Goal: Task Accomplishment & Management: Manage account settings

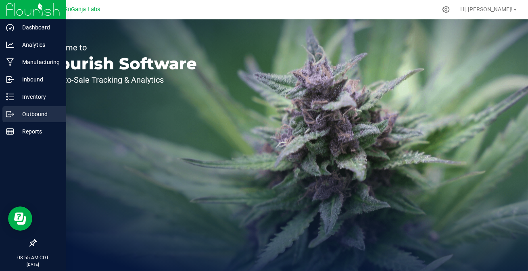
click at [12, 113] on icon at bounding box center [10, 114] width 8 height 8
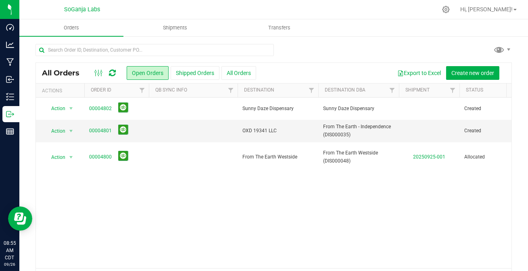
click at [111, 69] on icon at bounding box center [112, 73] width 7 height 8
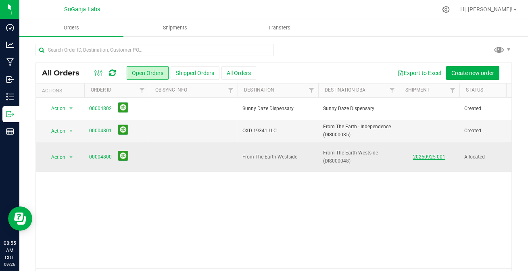
click at [423, 154] on link "20250925-001" at bounding box center [429, 157] width 32 height 6
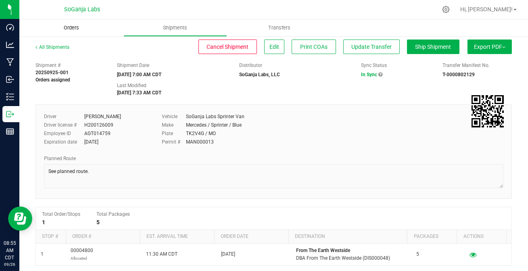
click at [69, 28] on span "Orders" at bounding box center [71, 27] width 37 height 7
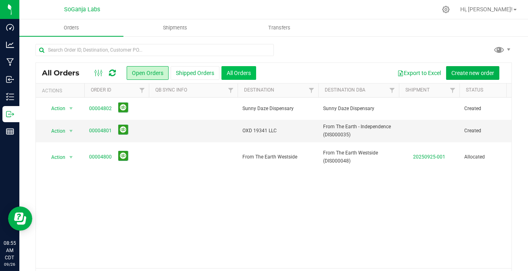
click at [236, 72] on button "All Orders" at bounding box center [238, 73] width 35 height 14
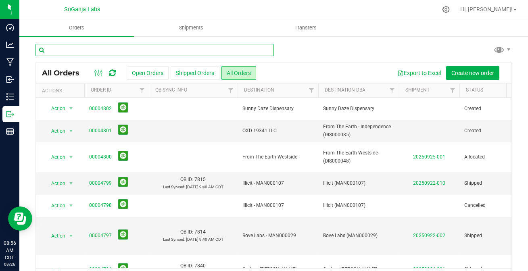
click at [123, 50] on input "text" at bounding box center [154, 50] width 238 height 12
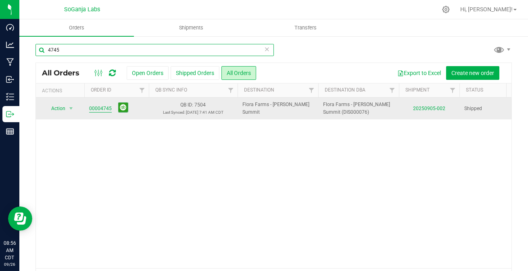
type input "4745"
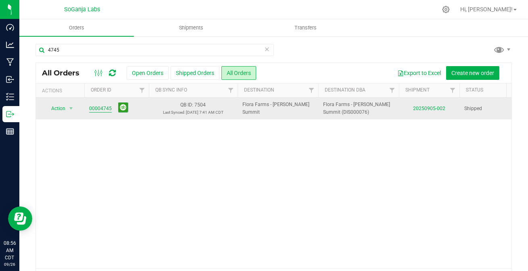
click at [104, 110] on link "00004745" at bounding box center [100, 109] width 23 height 8
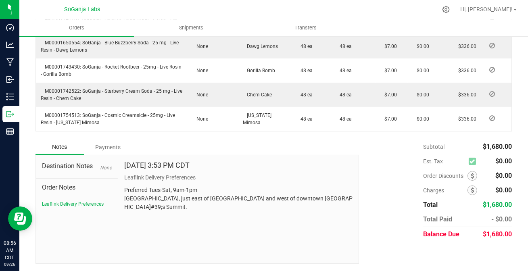
click at [109, 146] on div "Payments" at bounding box center [108, 147] width 48 height 15
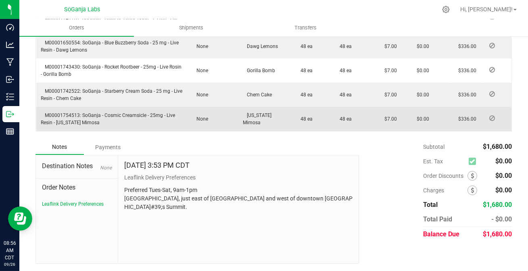
scroll to position [302, 0]
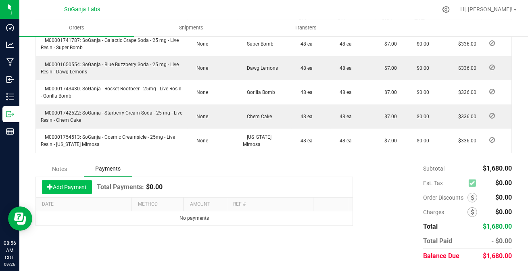
click at [69, 185] on button "Add Payment" at bounding box center [67, 187] width 50 height 14
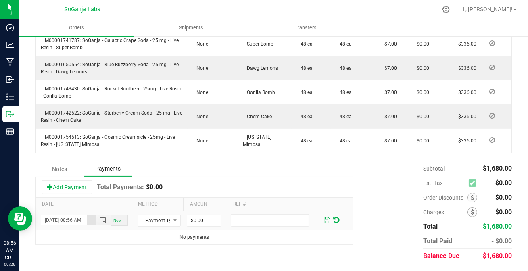
scroll to position [0, 11]
click at [155, 221] on span "Payment Type" at bounding box center [154, 220] width 32 height 11
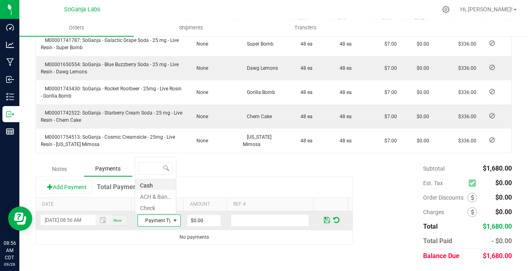
scroll to position [12, 41]
click at [152, 194] on li "ACH & Bank Transfer" at bounding box center [155, 195] width 41 height 11
click at [194, 220] on input "0" at bounding box center [203, 220] width 33 height 11
type input "$1,680.00"
click at [324, 221] on span at bounding box center [327, 219] width 6 height 7
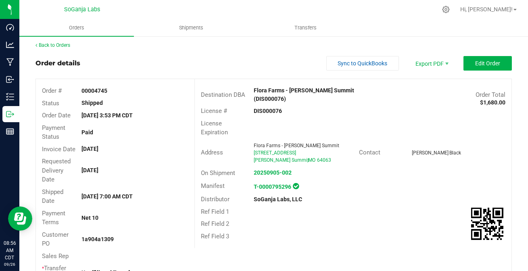
scroll to position [0, 0]
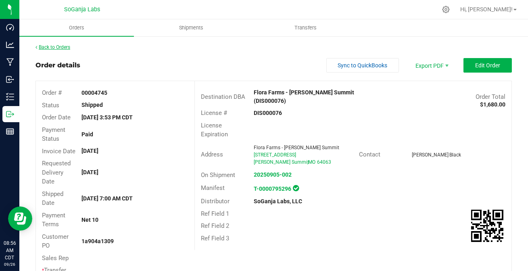
click at [57, 46] on link "Back to Orders" at bounding box center [52, 47] width 35 height 6
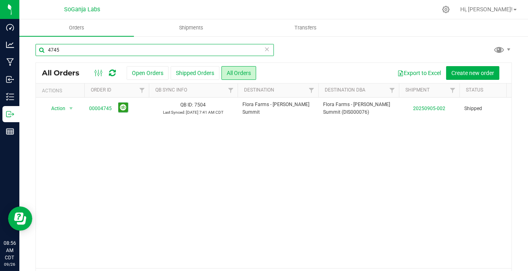
click at [64, 51] on input "4745" at bounding box center [154, 50] width 238 height 12
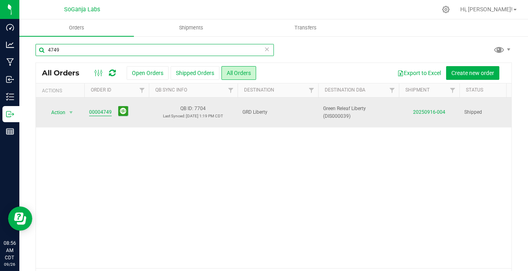
type input "4749"
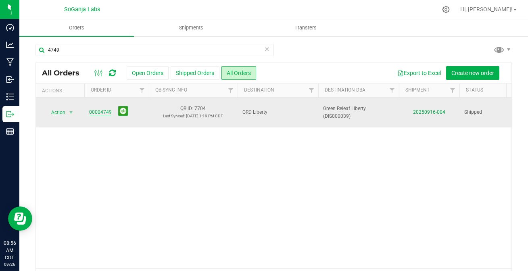
click at [99, 114] on link "00004749" at bounding box center [100, 112] width 23 height 8
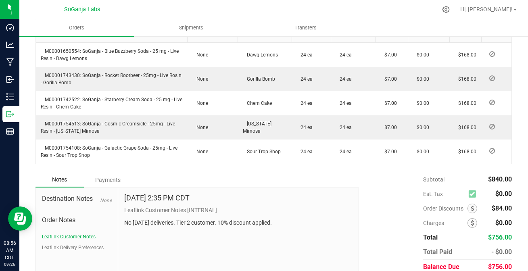
scroll to position [324, 0]
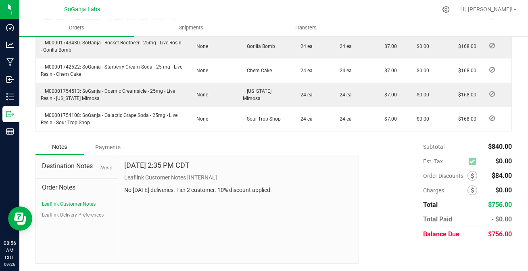
click at [107, 144] on div "Payments" at bounding box center [108, 147] width 48 height 15
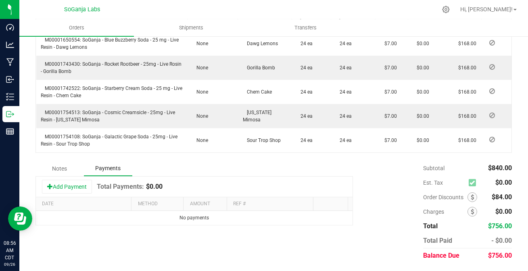
scroll to position [302, 0]
click at [65, 185] on button "Add Payment" at bounding box center [67, 187] width 50 height 14
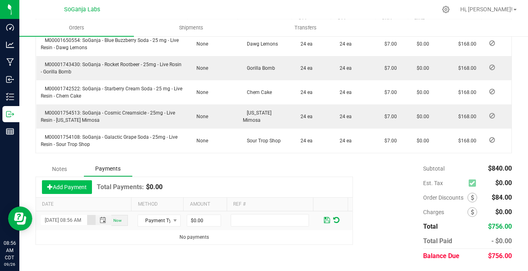
scroll to position [0, 11]
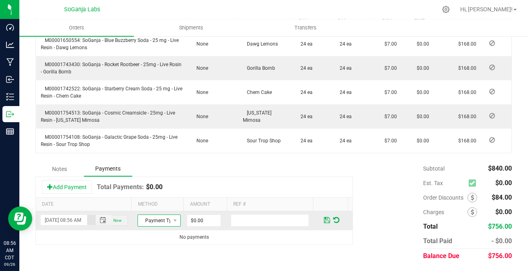
click at [151, 221] on span "Payment Type" at bounding box center [154, 220] width 32 height 11
click at [152, 196] on li "ACH & Bank Transfer" at bounding box center [155, 195] width 41 height 11
click at [205, 217] on input "0" at bounding box center [203, 220] width 33 height 11
type input "$756.00"
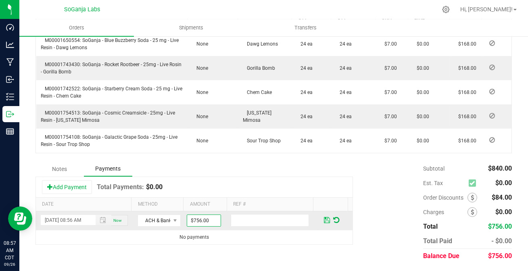
click at [324, 220] on span at bounding box center [327, 219] width 6 height 7
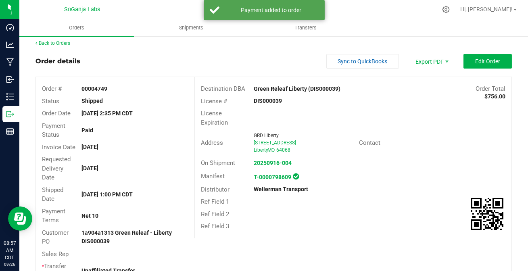
scroll to position [0, 0]
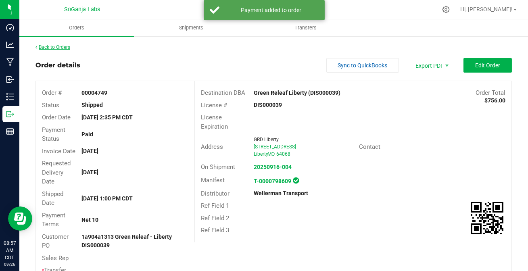
click at [64, 47] on link "Back to Orders" at bounding box center [52, 47] width 35 height 6
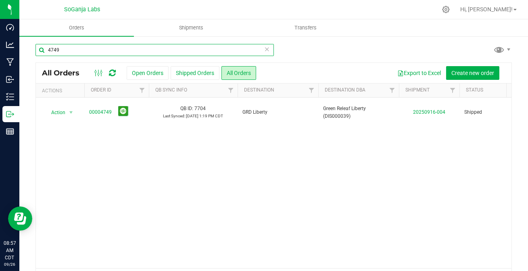
click at [64, 47] on input "4749" at bounding box center [154, 50] width 238 height 12
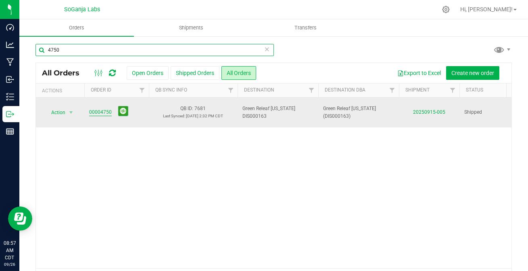
type input "4750"
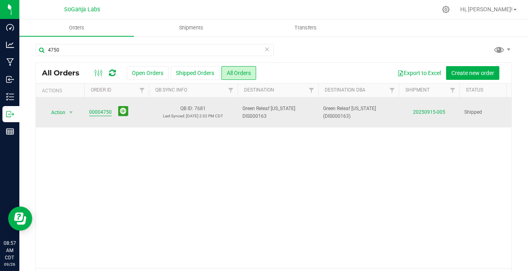
click at [105, 112] on link "00004750" at bounding box center [100, 112] width 23 height 8
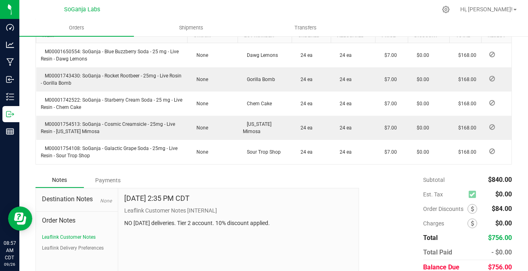
scroll to position [324, 0]
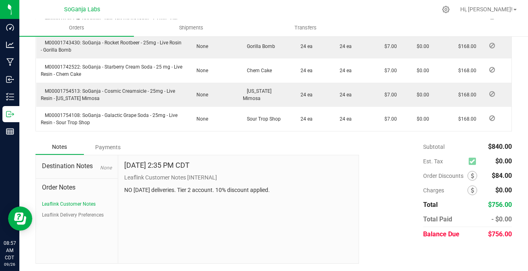
click at [114, 146] on div "Payments" at bounding box center [108, 147] width 48 height 15
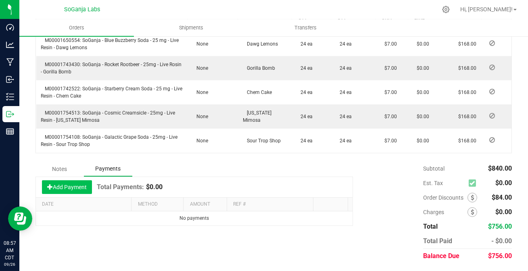
click at [61, 188] on button "Add Payment" at bounding box center [67, 187] width 50 height 14
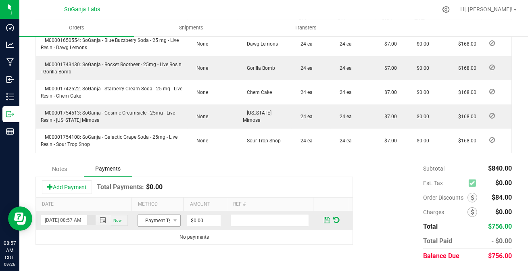
scroll to position [0, 11]
click at [157, 221] on span "Payment Type" at bounding box center [154, 220] width 32 height 11
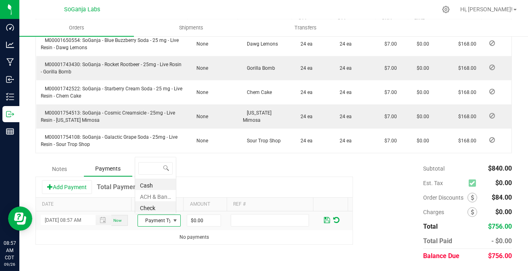
scroll to position [12, 41]
click at [144, 193] on li "ACH & Bank Transfer" at bounding box center [155, 195] width 41 height 11
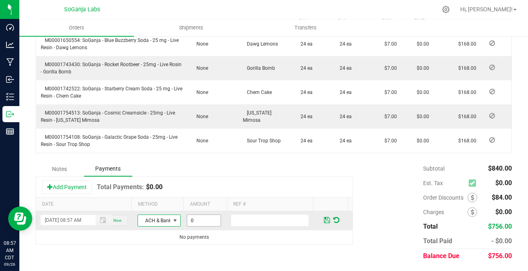
click at [197, 223] on input "0" at bounding box center [203, 220] width 33 height 11
type input "$756.00"
click at [324, 221] on span at bounding box center [327, 219] width 6 height 7
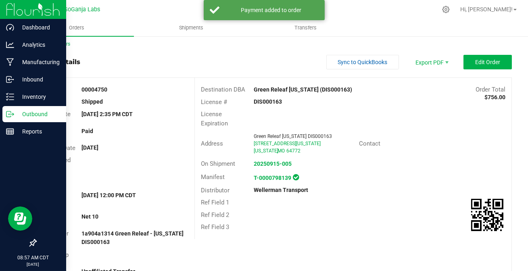
scroll to position [0, 0]
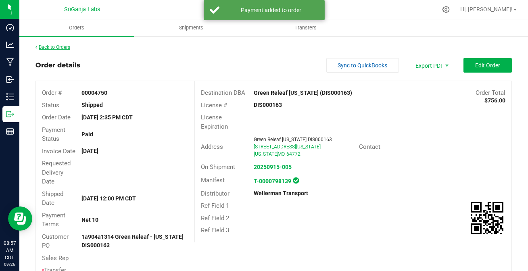
click at [64, 44] on link "Back to Orders" at bounding box center [52, 47] width 35 height 6
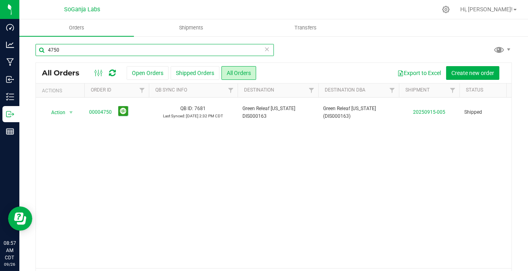
click at [82, 52] on input "4750" at bounding box center [154, 50] width 238 height 12
type input "4751"
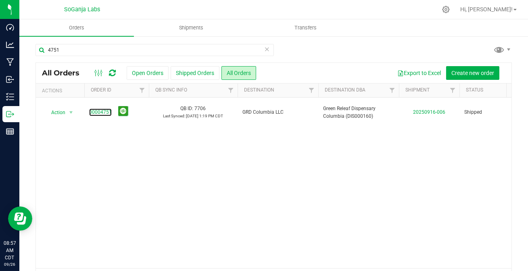
click at [92, 113] on link "00004751" at bounding box center [100, 112] width 23 height 8
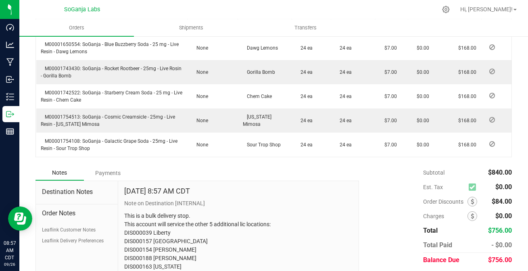
scroll to position [324, 0]
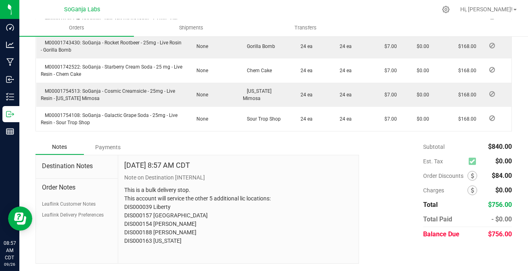
click at [105, 146] on div "Payments" at bounding box center [108, 147] width 48 height 15
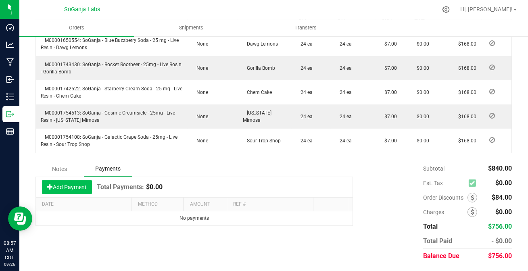
click at [76, 187] on button "Add Payment" at bounding box center [67, 187] width 50 height 14
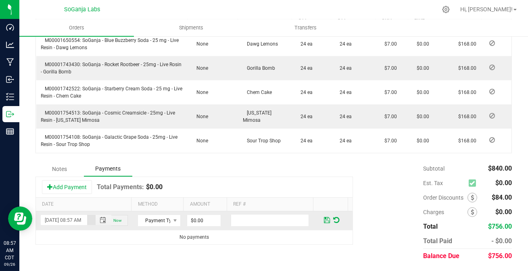
scroll to position [0, 11]
click at [162, 219] on span "Payment Type" at bounding box center [154, 220] width 32 height 11
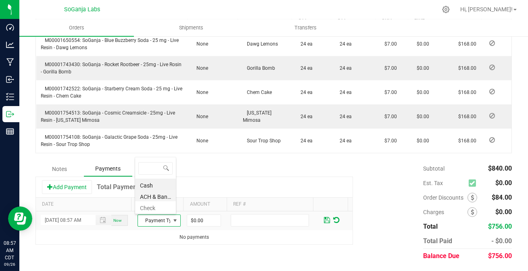
click at [153, 195] on li "ACH & Bank Transfer" at bounding box center [155, 195] width 41 height 11
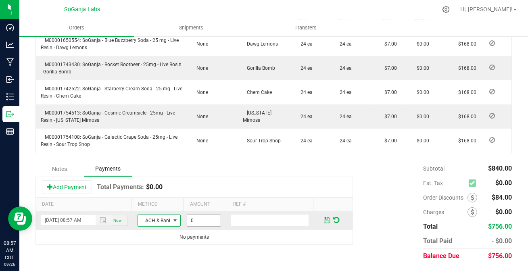
click at [191, 221] on input "0" at bounding box center [203, 220] width 33 height 11
type input "$756.00"
click at [324, 218] on span at bounding box center [327, 219] width 6 height 7
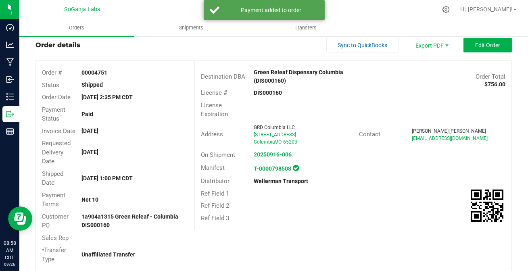
scroll to position [0, 0]
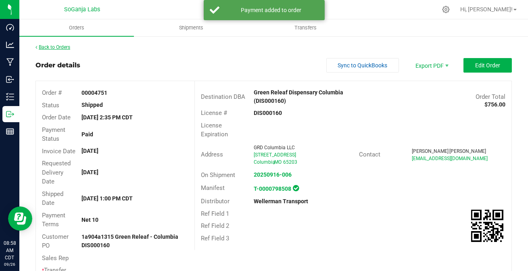
click at [60, 47] on link "Back to Orders" at bounding box center [52, 47] width 35 height 6
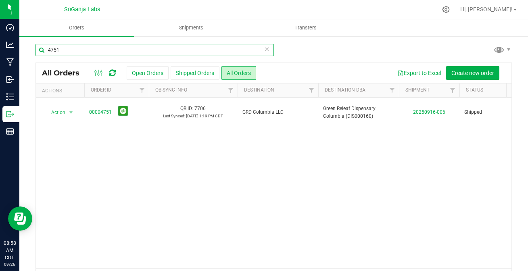
click at [69, 48] on input "4751" at bounding box center [154, 50] width 238 height 12
type input "4752"
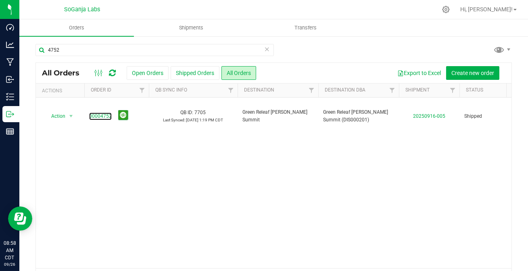
click at [89, 112] on link "00004752" at bounding box center [100, 116] width 23 height 8
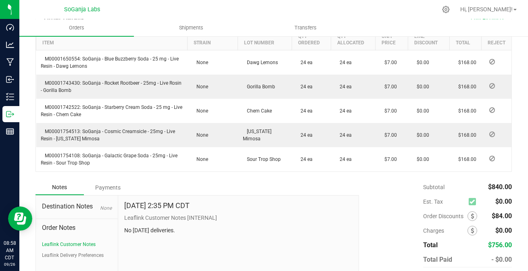
scroll to position [324, 0]
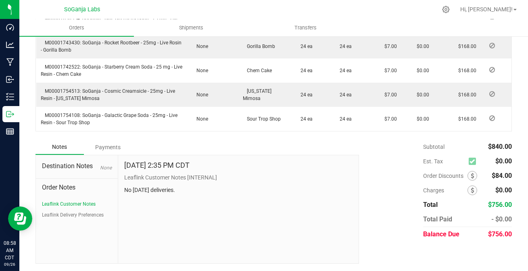
click at [109, 145] on div "Payments" at bounding box center [108, 147] width 48 height 15
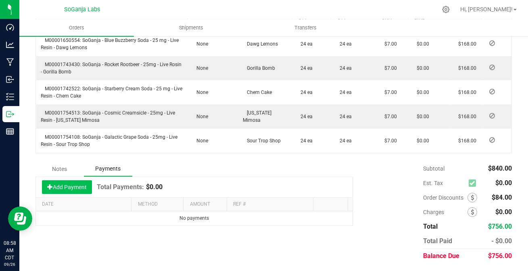
click at [69, 183] on button "Add Payment" at bounding box center [67, 187] width 50 height 14
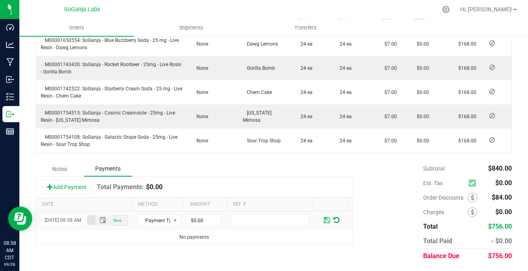
scroll to position [0, 11]
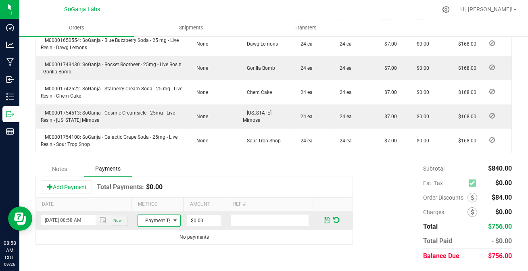
click at [162, 219] on span "Payment Type" at bounding box center [154, 220] width 32 height 11
click at [159, 196] on li "ACH & Bank Transfer" at bounding box center [155, 195] width 41 height 11
click at [198, 216] on input "0" at bounding box center [203, 220] width 33 height 11
type input "$756.00"
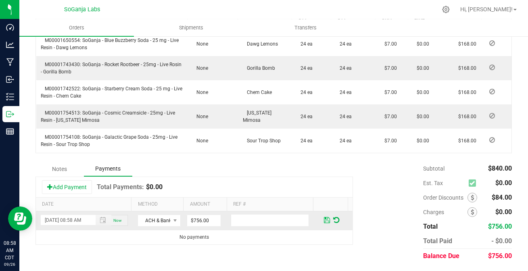
click at [324, 219] on span at bounding box center [327, 219] width 6 height 7
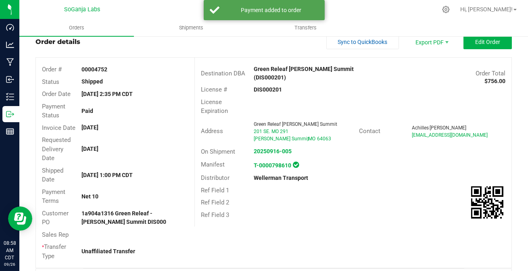
scroll to position [0, 0]
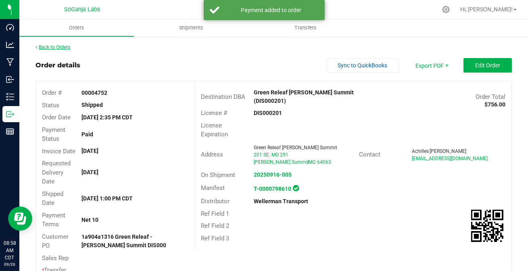
click at [60, 49] on link "Back to Orders" at bounding box center [52, 47] width 35 height 6
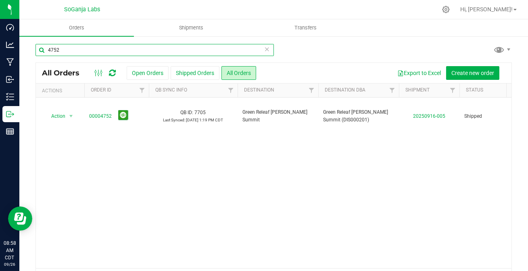
click at [87, 52] on input "4752" at bounding box center [154, 50] width 238 height 12
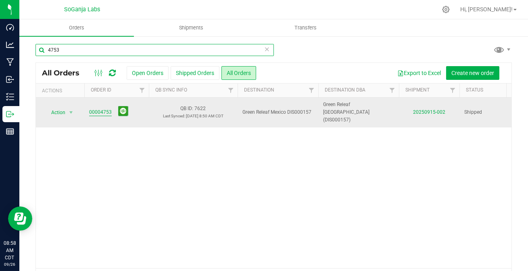
type input "4753"
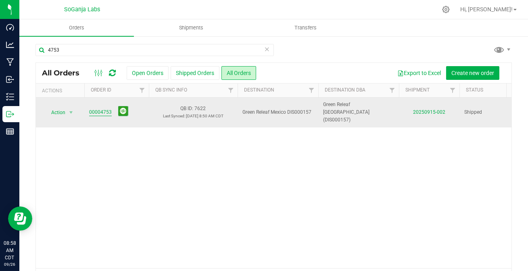
click at [102, 108] on link "00004753" at bounding box center [100, 112] width 23 height 8
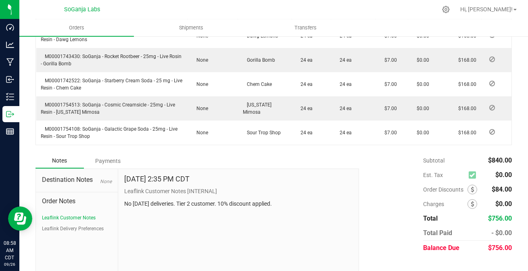
scroll to position [324, 0]
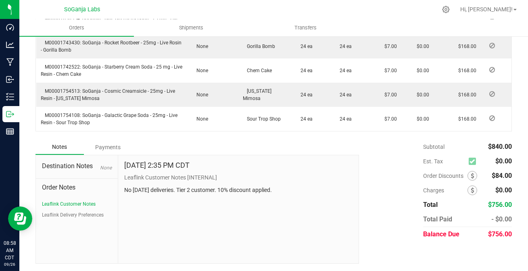
click at [106, 144] on div "Payments" at bounding box center [108, 147] width 48 height 15
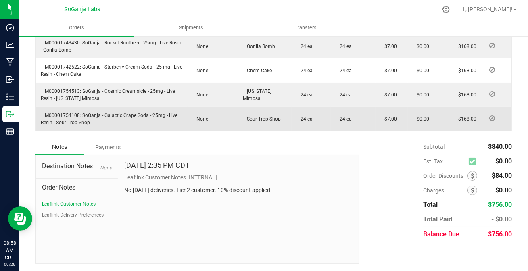
scroll to position [302, 0]
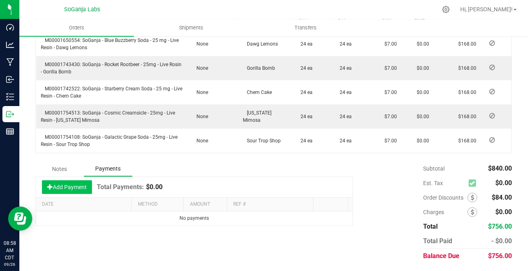
click at [65, 183] on button "Add Payment" at bounding box center [67, 187] width 50 height 14
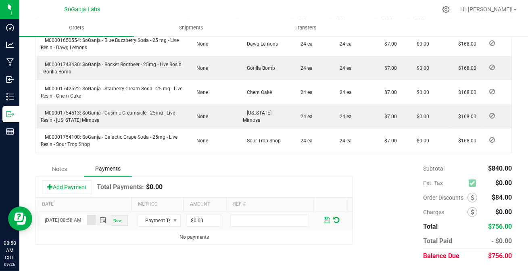
scroll to position [0, 11]
click at [158, 217] on span "Payment Type" at bounding box center [154, 220] width 32 height 11
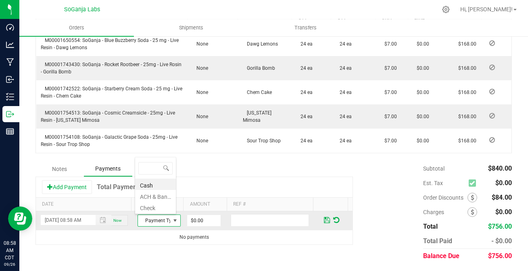
scroll to position [12, 41]
click at [151, 197] on li "ACH & Bank Transfer" at bounding box center [155, 195] width 41 height 11
click at [196, 223] on input "0" at bounding box center [203, 220] width 33 height 11
type input "$756.00"
click at [324, 218] on span at bounding box center [327, 219] width 6 height 7
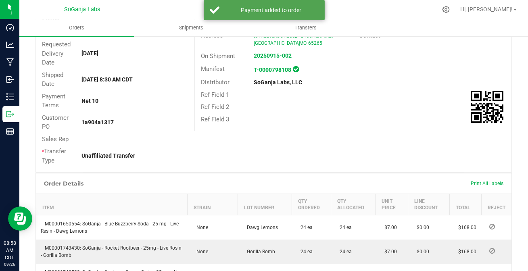
scroll to position [0, 0]
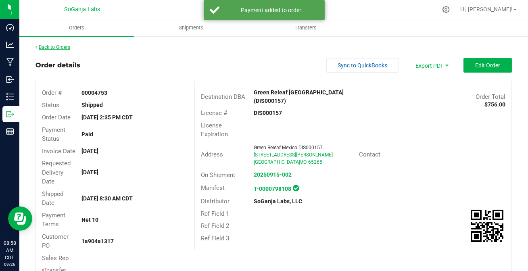
click at [58, 44] on link "Back to Orders" at bounding box center [52, 47] width 35 height 6
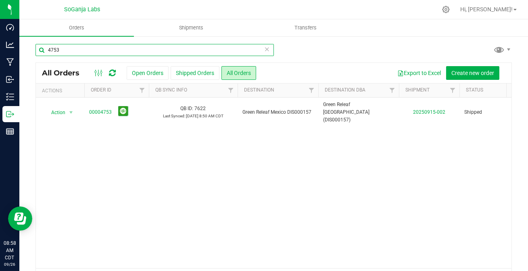
click at [67, 52] on input "4753" at bounding box center [154, 50] width 238 height 12
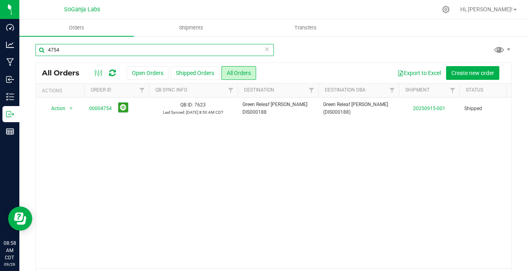
type input "4754"
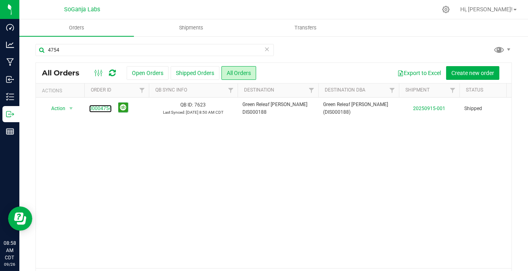
click at [95, 109] on link "00004754" at bounding box center [100, 109] width 23 height 8
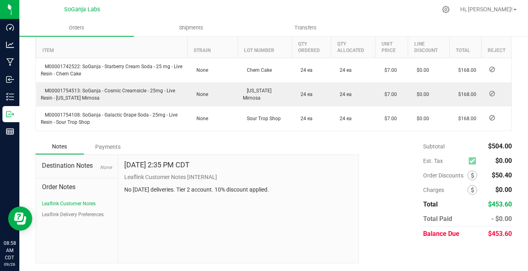
click at [105, 145] on div "Payments" at bounding box center [108, 146] width 48 height 15
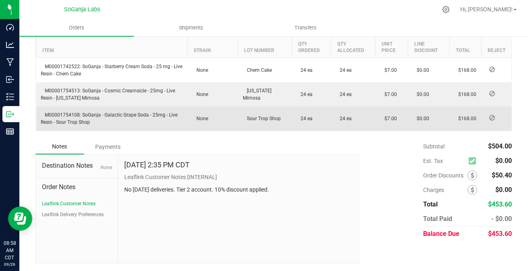
scroll to position [254, 0]
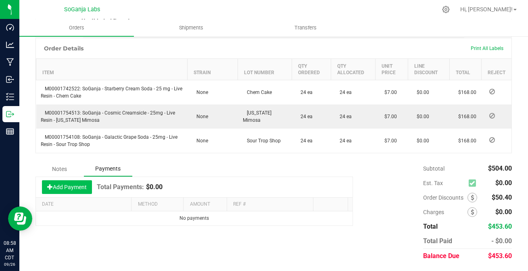
click at [61, 183] on button "Add Payment" at bounding box center [67, 187] width 50 height 14
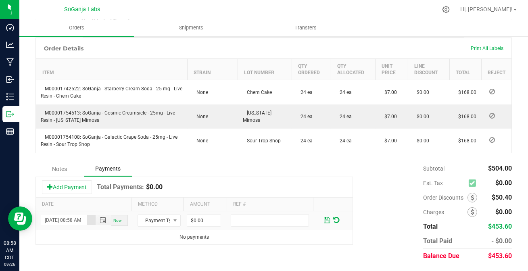
scroll to position [0, 11]
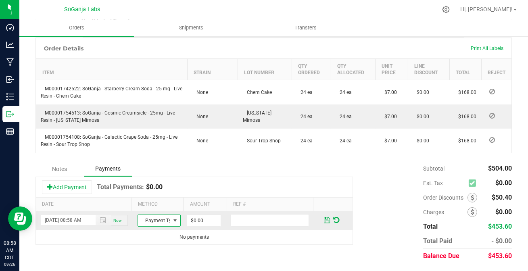
click at [170, 218] on span at bounding box center [175, 220] width 10 height 11
click at [151, 195] on li "ACH & Bank Transfer" at bounding box center [155, 195] width 41 height 11
click at [188, 220] on input "0" at bounding box center [203, 220] width 33 height 11
type input "$453.60"
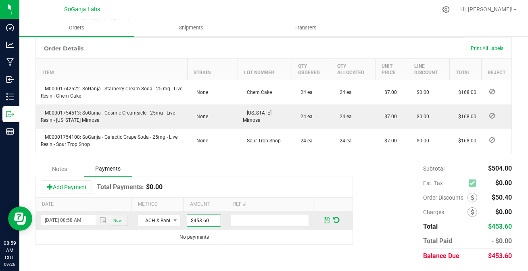
click at [324, 219] on span at bounding box center [327, 219] width 6 height 7
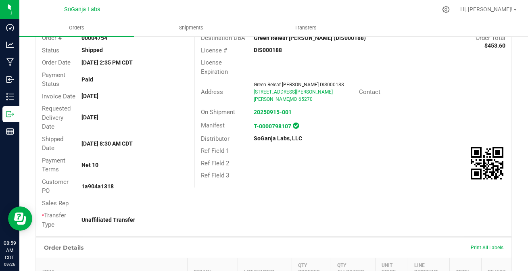
scroll to position [0, 0]
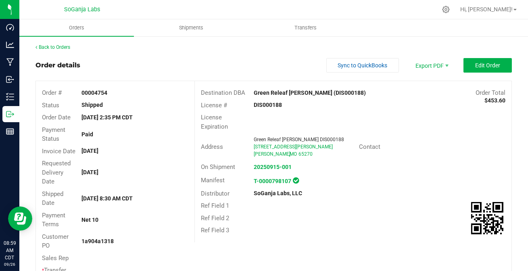
click at [60, 44] on div "Back to Orders" at bounding box center [273, 47] width 476 height 7
click at [55, 47] on link "Back to Orders" at bounding box center [52, 47] width 35 height 6
